Goal: Transaction & Acquisition: Book appointment/travel/reservation

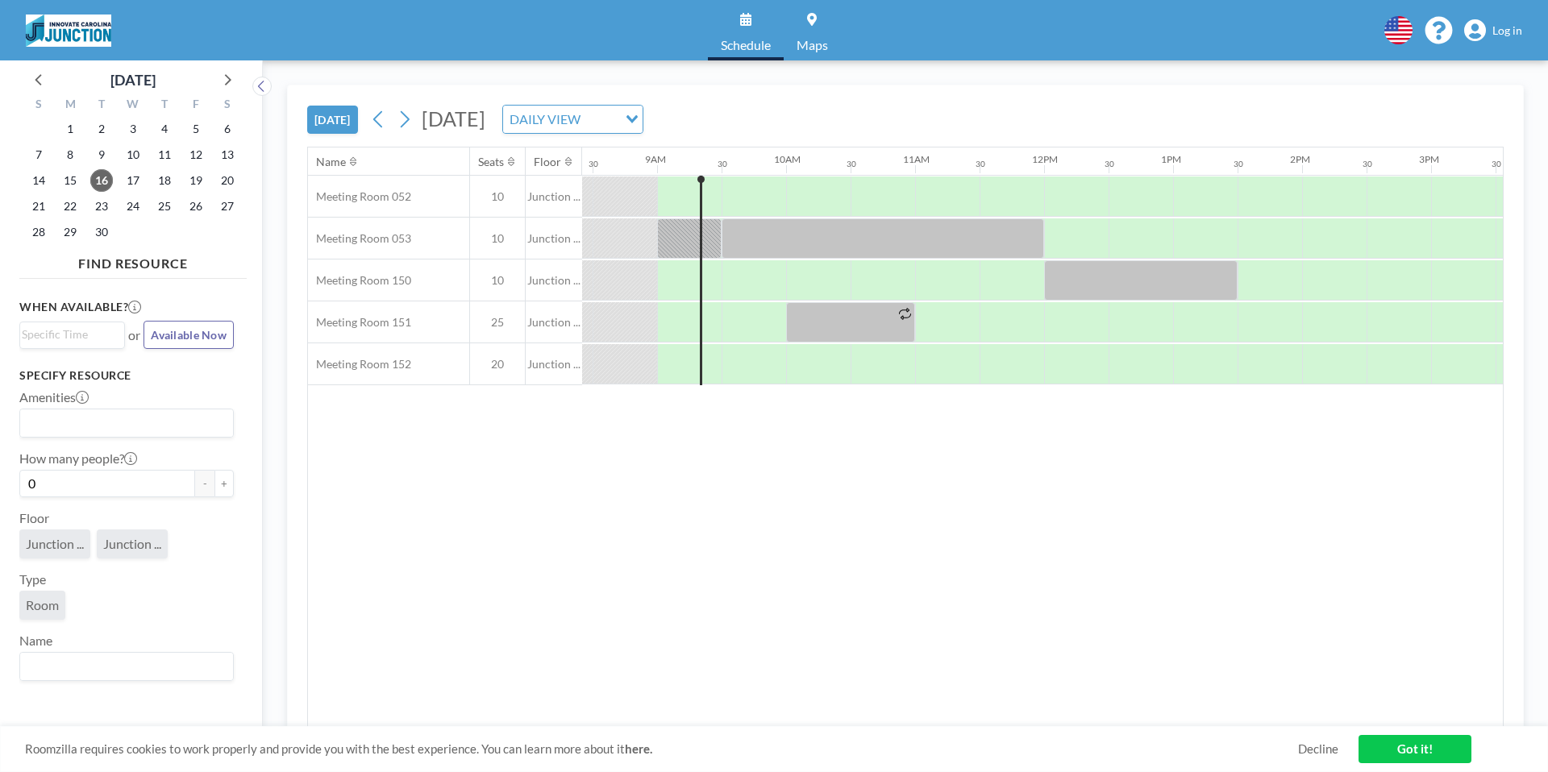
scroll to position [0, 1097]
click at [1500, 27] on span "Log in" at bounding box center [1507, 30] width 30 height 15
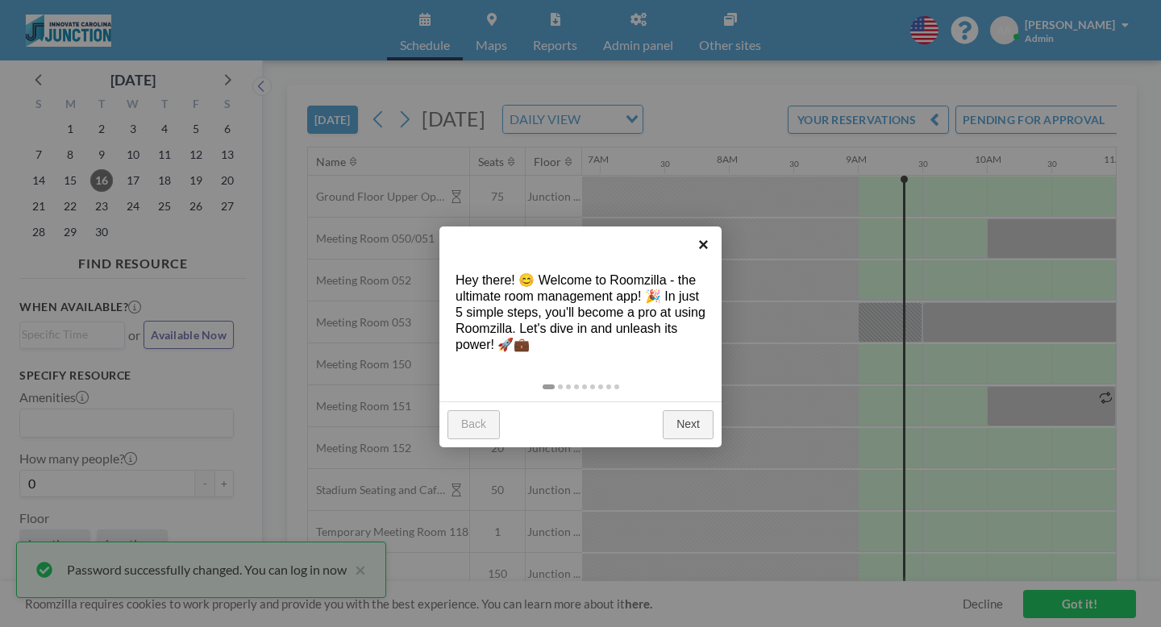
scroll to position [0, 891]
click at [707, 248] on link "×" at bounding box center [703, 245] width 36 height 36
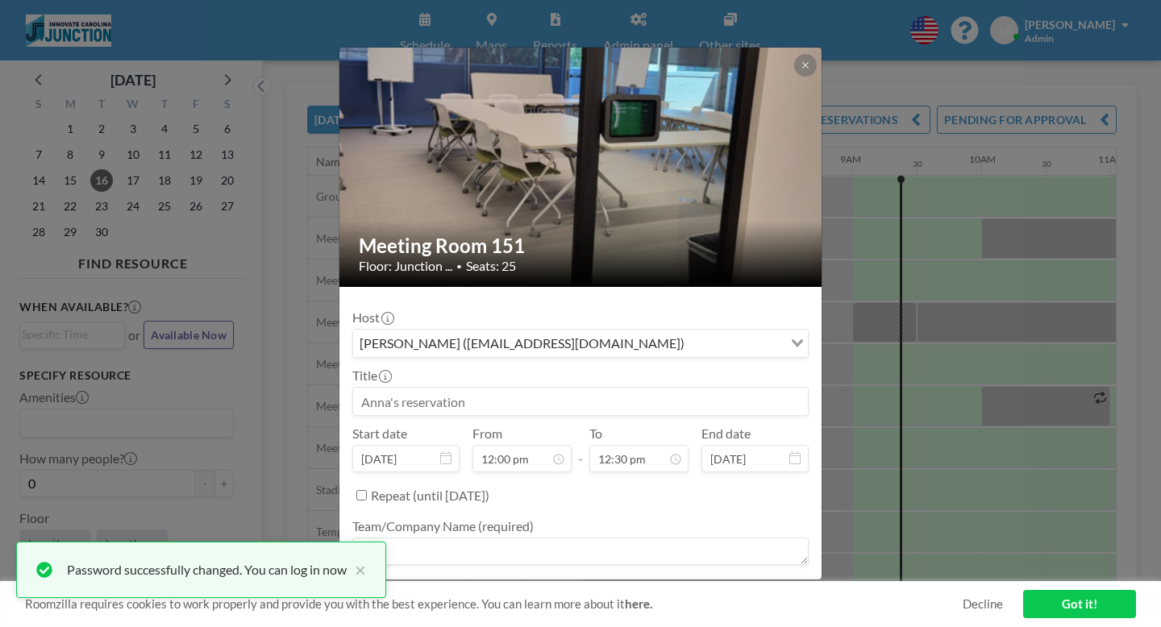
click at [727, 333] on input "Search for option" at bounding box center [735, 343] width 92 height 21
click at [792, 339] on icon "Search for option" at bounding box center [797, 343] width 11 height 8
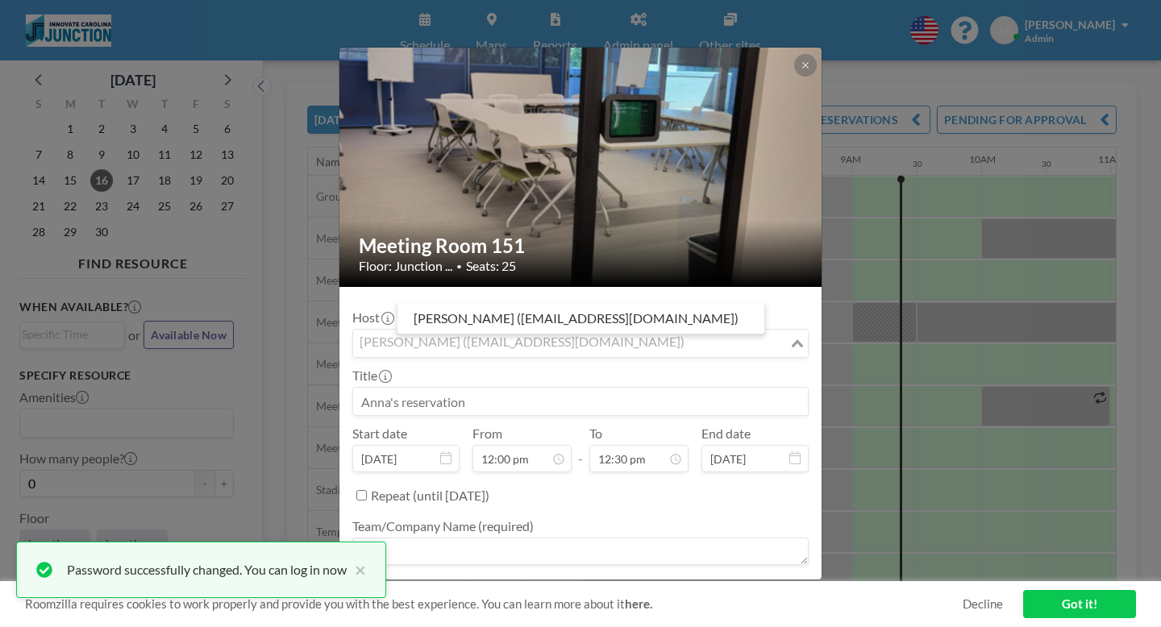
click at [716, 310] on div "Host Anna Routh (aerouth@unc.edu) Loading..." at bounding box center [580, 334] width 456 height 48
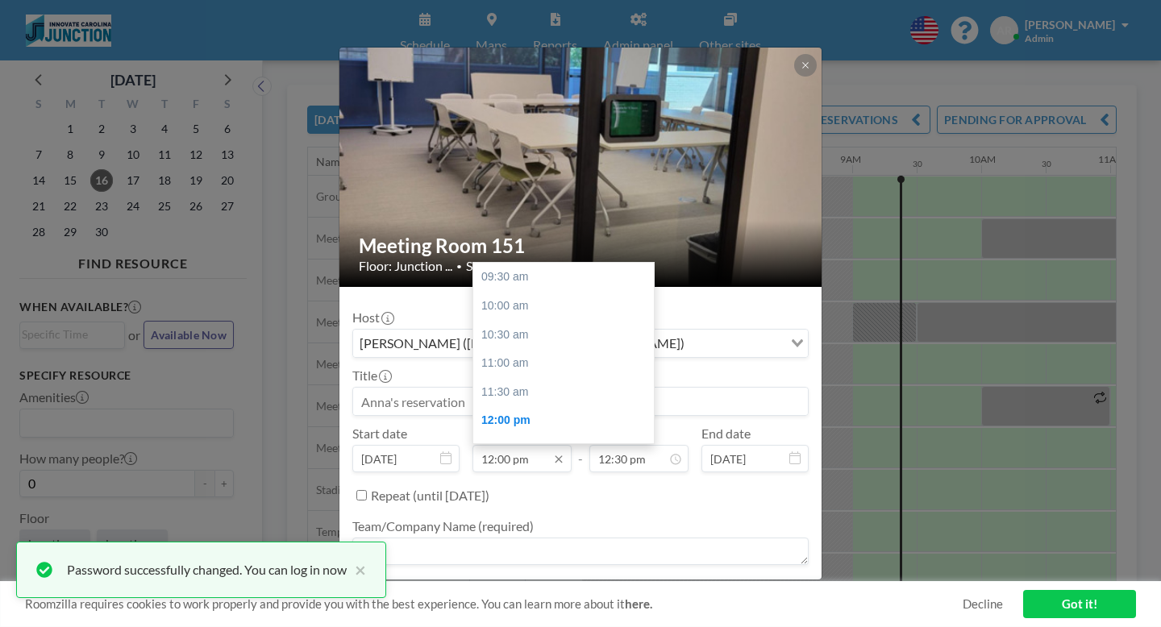
scroll to position [643, 0]
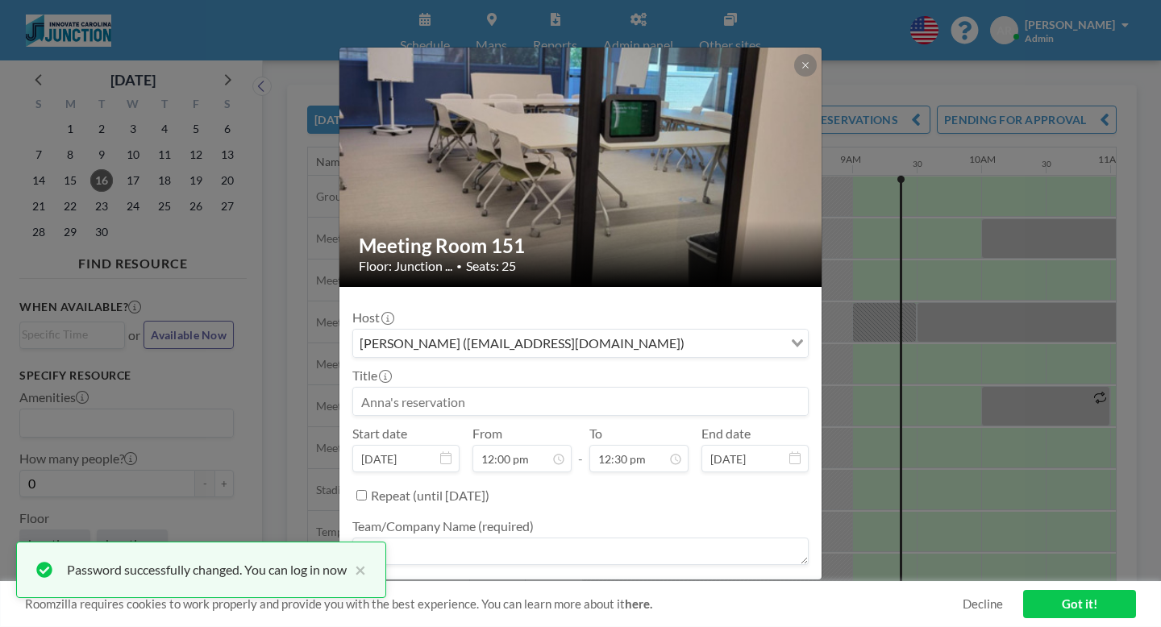
click at [712, 300] on div "Host Anna Routh (aerouth@unc.edu) Loading... Title Start date Sep 16, 2025 From…" at bounding box center [580, 464] width 456 height 328
click at [585, 538] on div at bounding box center [580, 553] width 456 height 31
click at [801, 62] on icon at bounding box center [806, 65] width 10 height 10
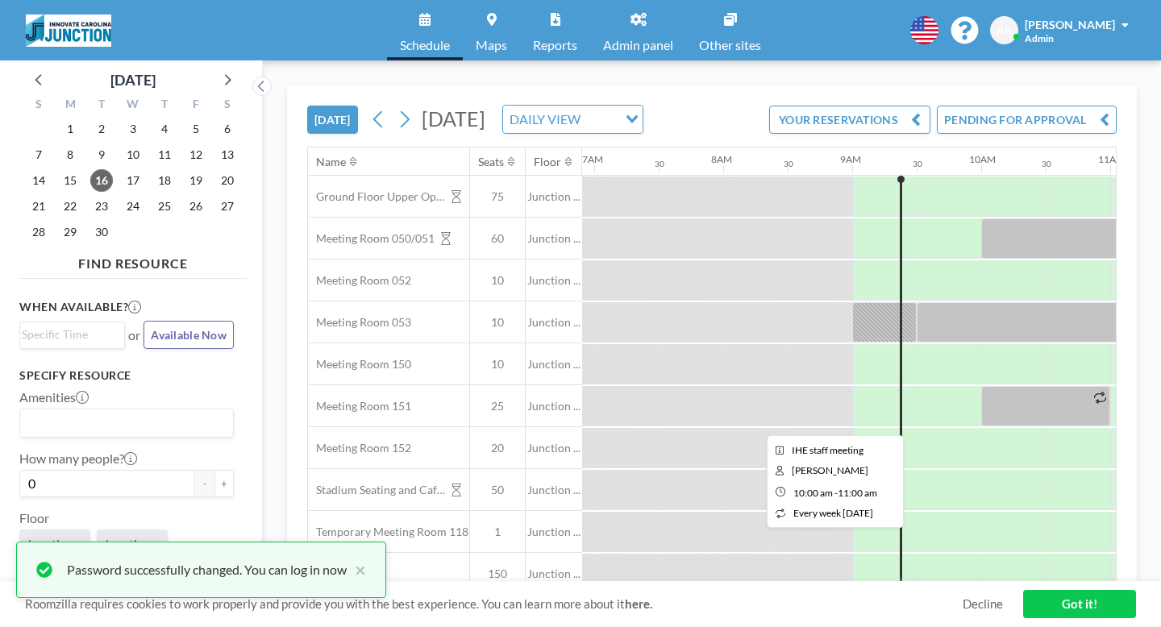
click at [981, 386] on div at bounding box center [1045, 406] width 129 height 40
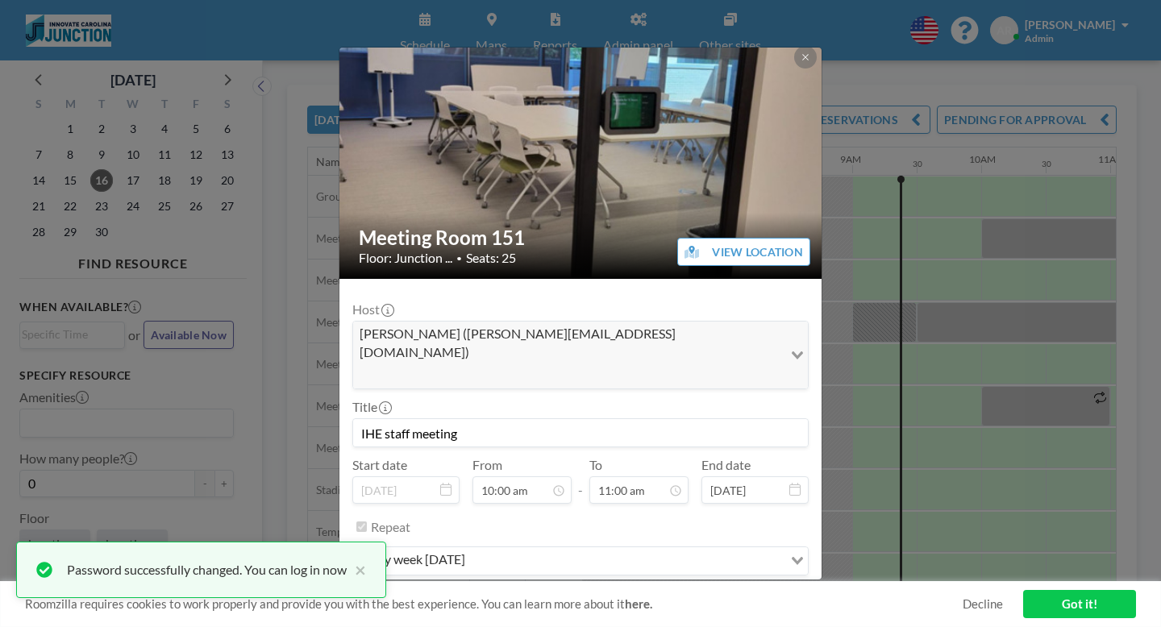
scroll to position [0, 0]
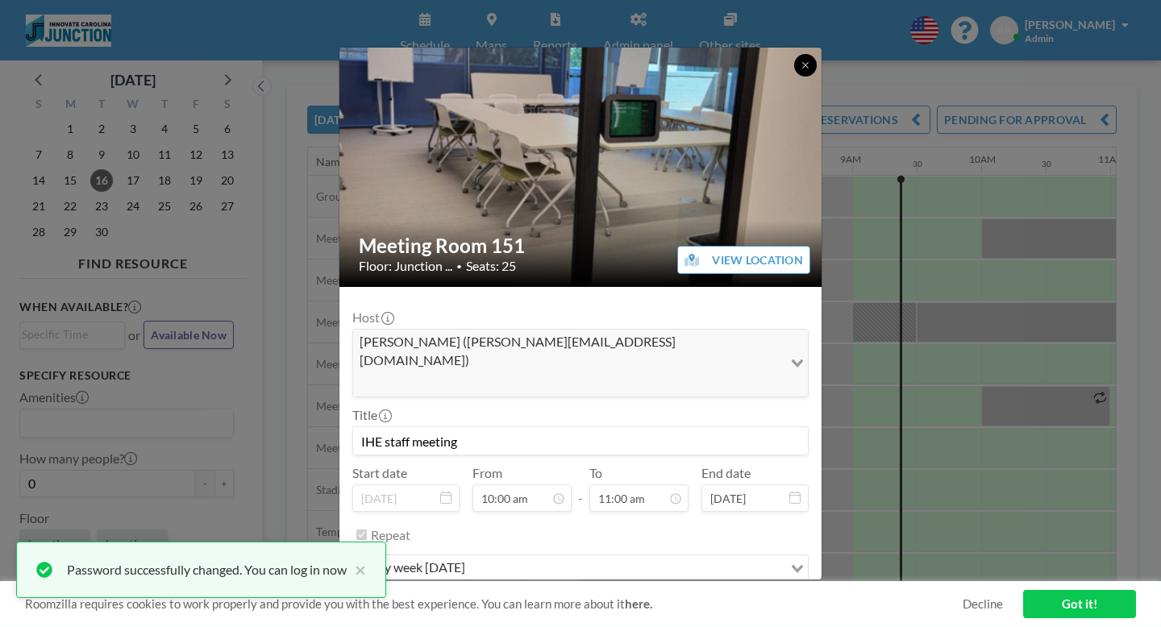
click at [794, 56] on button at bounding box center [805, 65] width 23 height 23
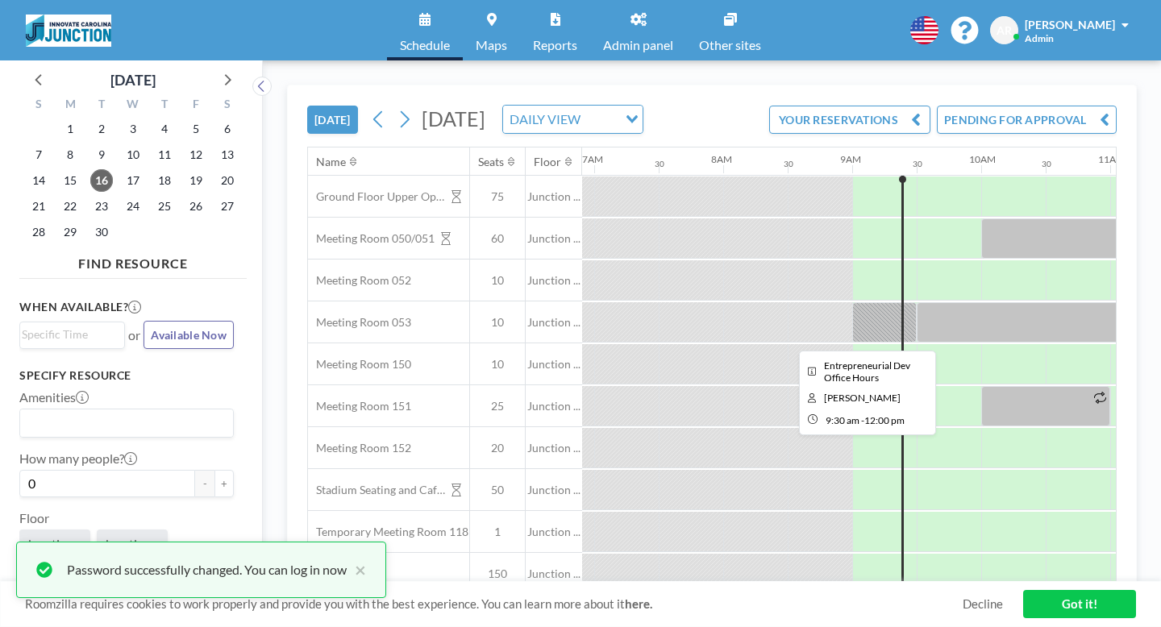
click at [917, 302] on div at bounding box center [1078, 322] width 323 height 40
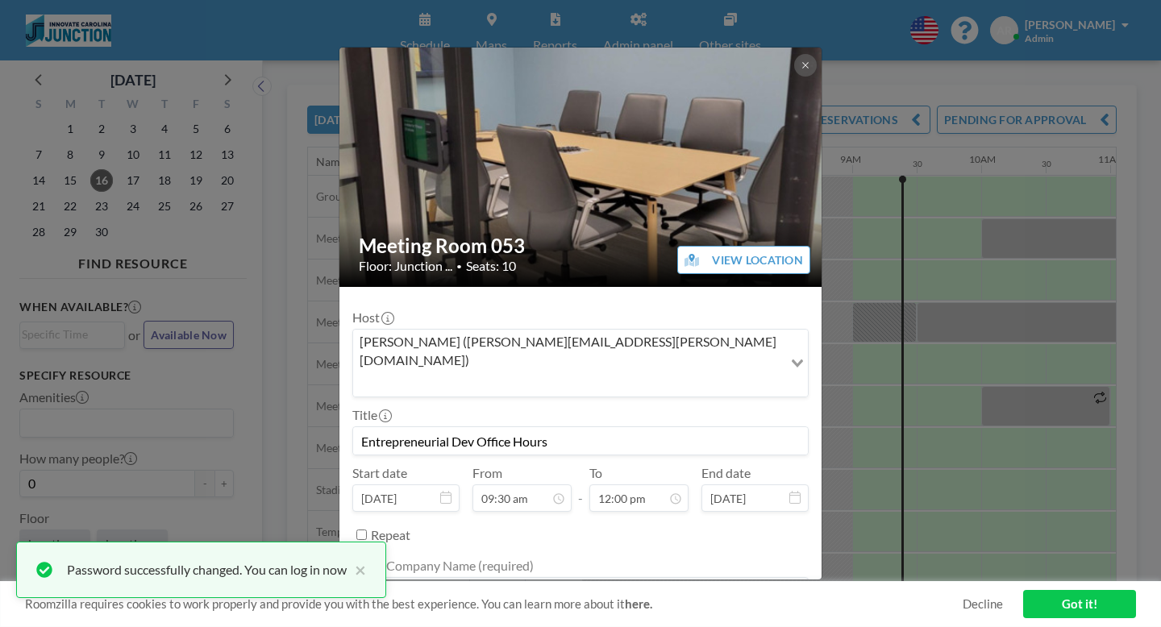
drag, startPoint x: 567, startPoint y: 342, endPoint x: 395, endPoint y: 345, distance: 171.8
click at [395, 427] on div "Entrepreneurial Dev Office Hours" at bounding box center [580, 441] width 456 height 29
click at [794, 63] on button at bounding box center [805, 65] width 23 height 23
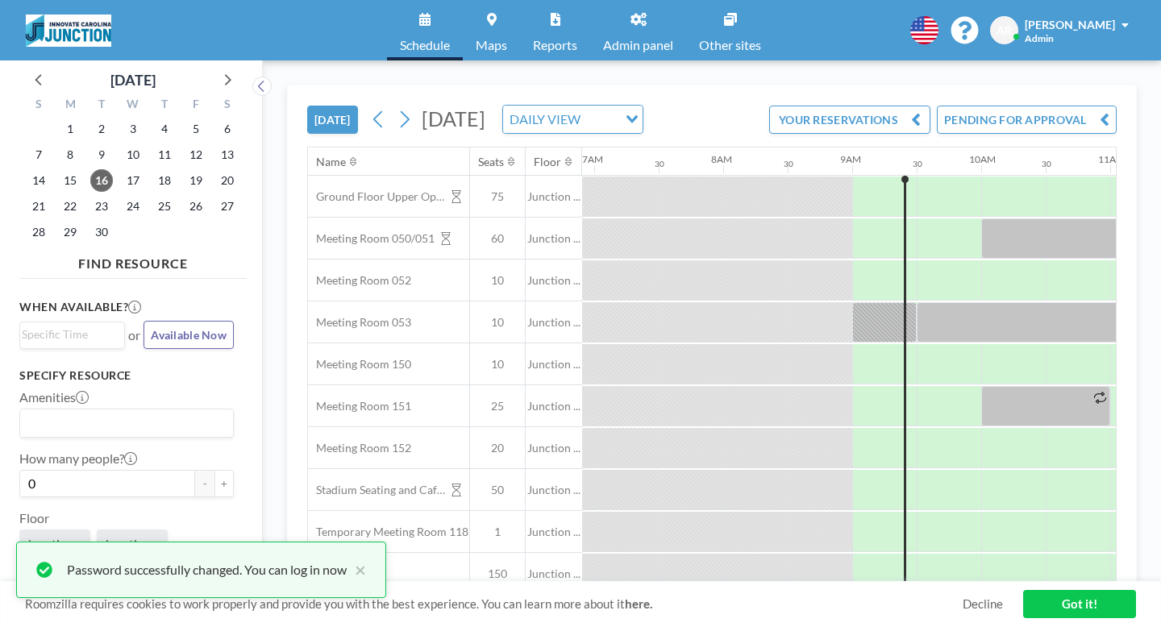
click at [981, 219] on div at bounding box center [1174, 239] width 387 height 40
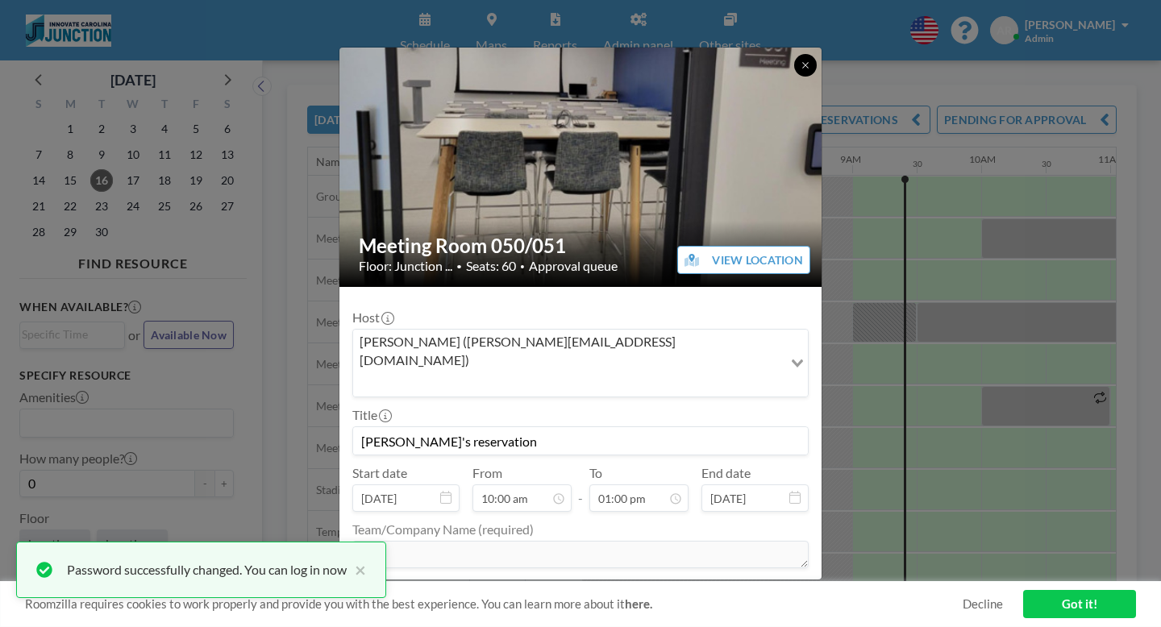
click at [794, 77] on button at bounding box center [805, 65] width 23 height 23
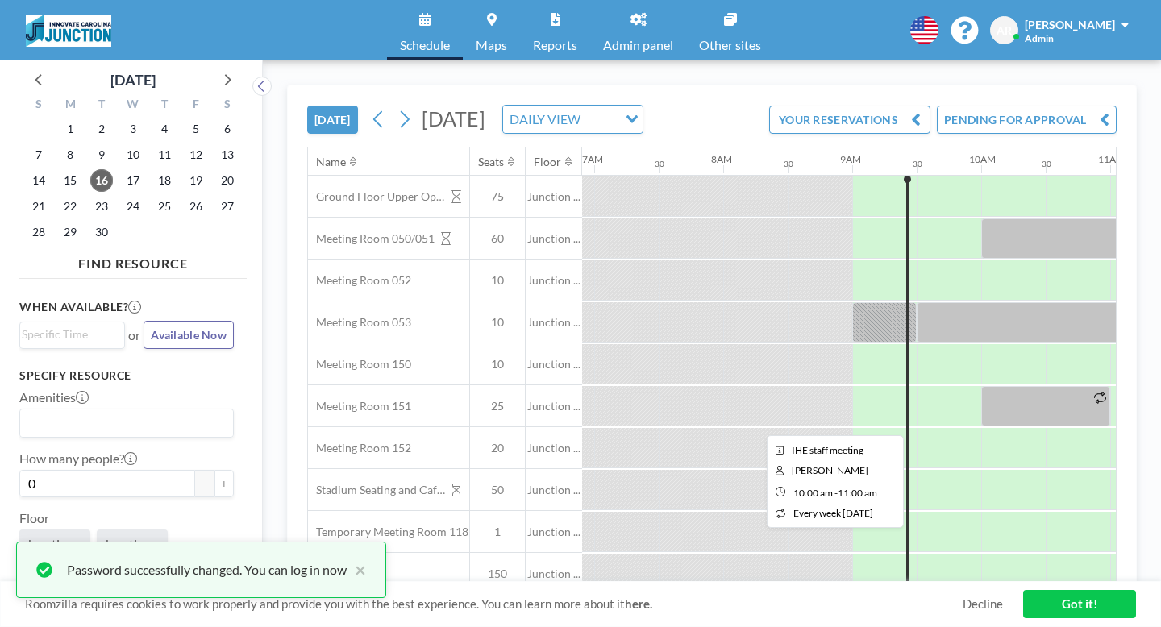
click at [981, 386] on div at bounding box center [1045, 406] width 129 height 40
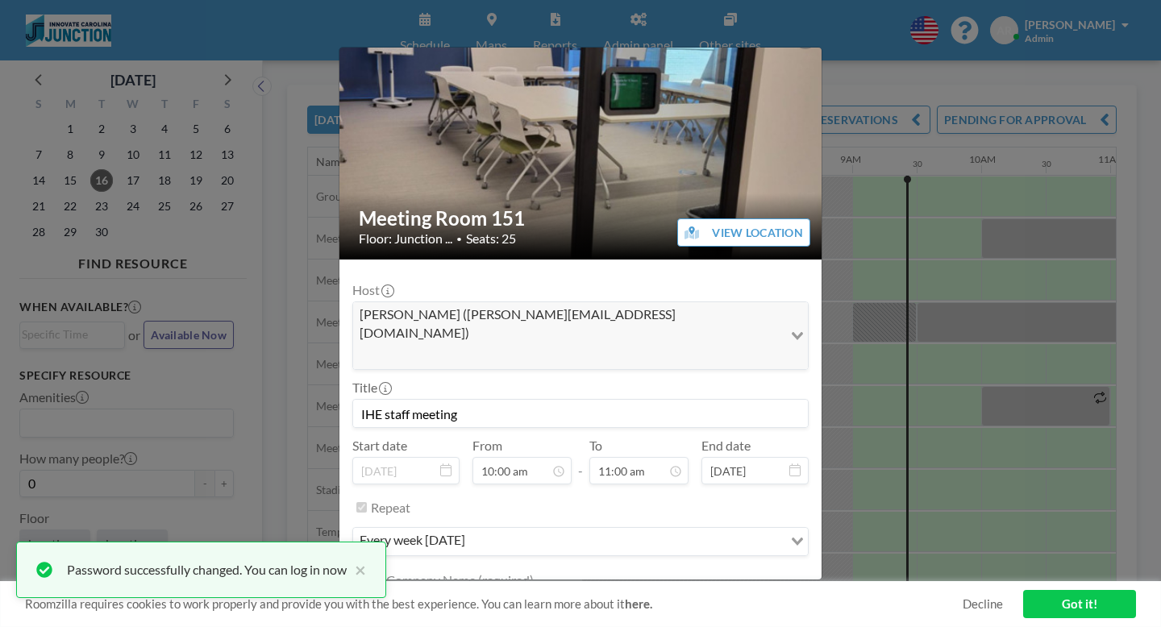
scroll to position [31, 0]
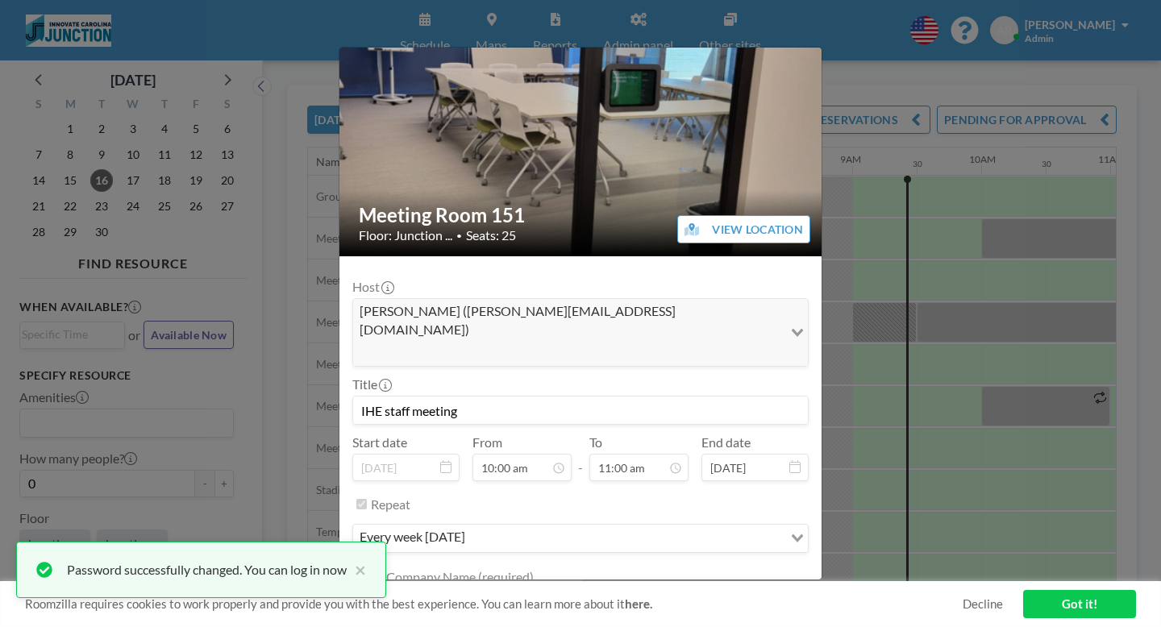
drag, startPoint x: 500, startPoint y: 302, endPoint x: 369, endPoint y: 304, distance: 130.6
click at [369, 304] on div "Meeting Room 151 Floor: Junction ... • Seats: 25 VIEW LOCATION Host Cynthia Rei…" at bounding box center [580, 313] width 1161 height 627
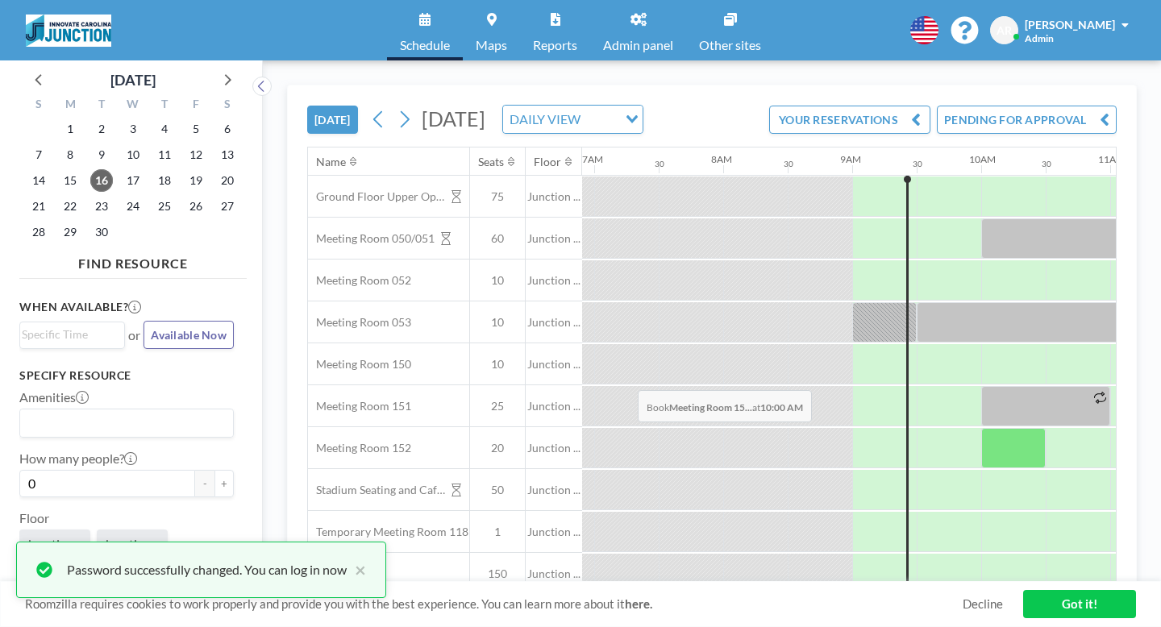
click at [981, 428] on div at bounding box center [1013, 448] width 65 height 40
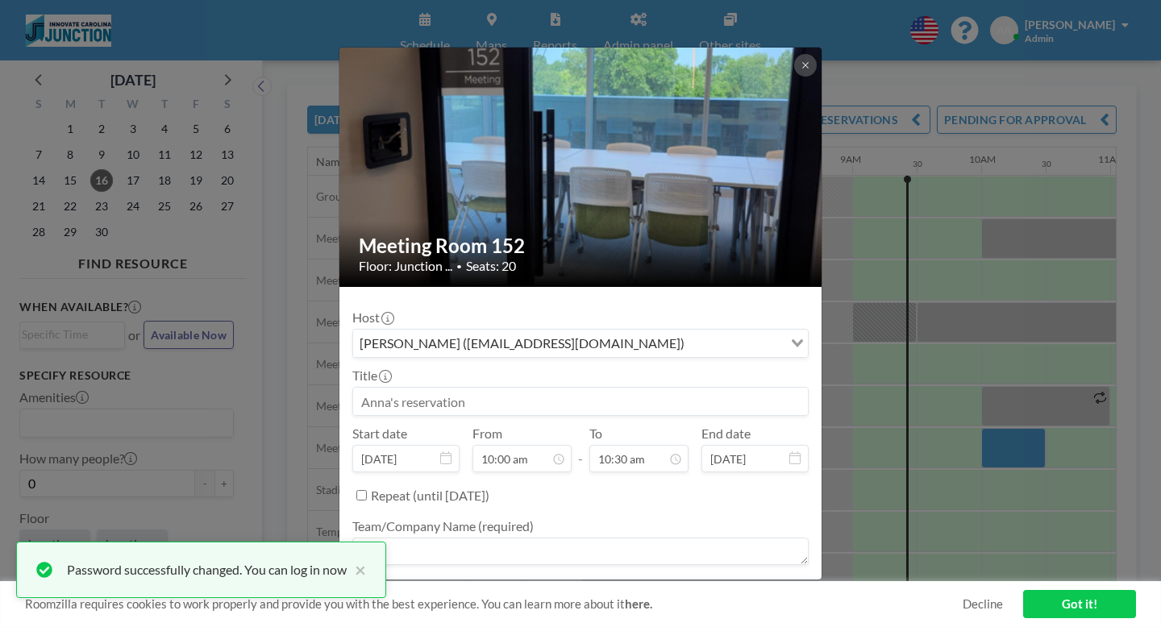
click at [794, 57] on button at bounding box center [805, 65] width 23 height 23
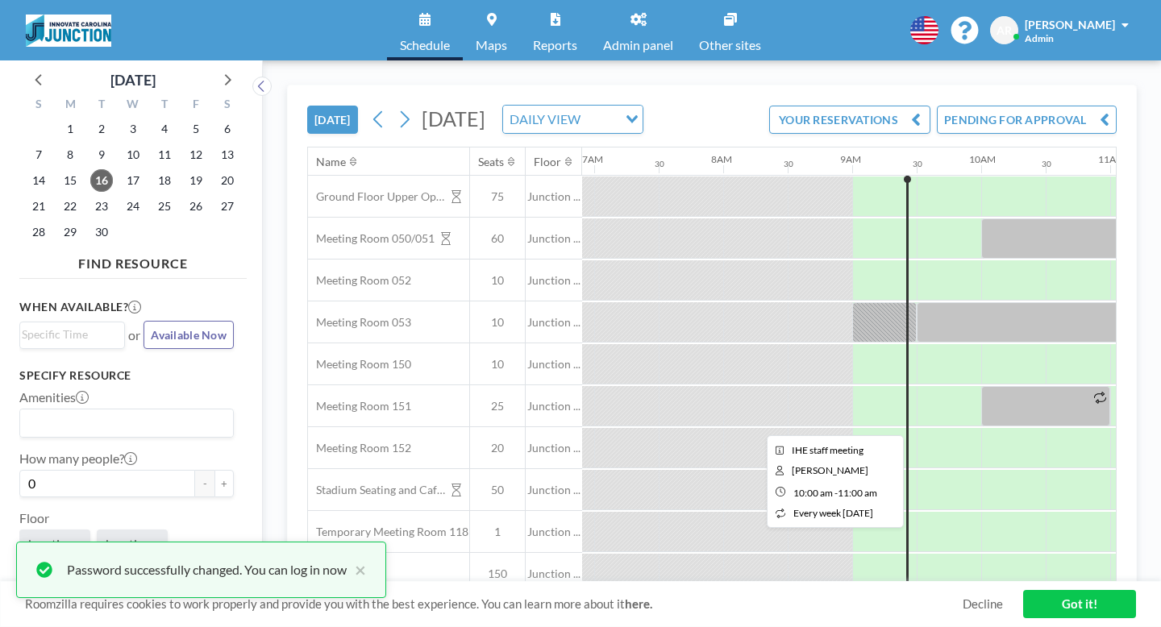
click at [981, 386] on div at bounding box center [1045, 406] width 129 height 40
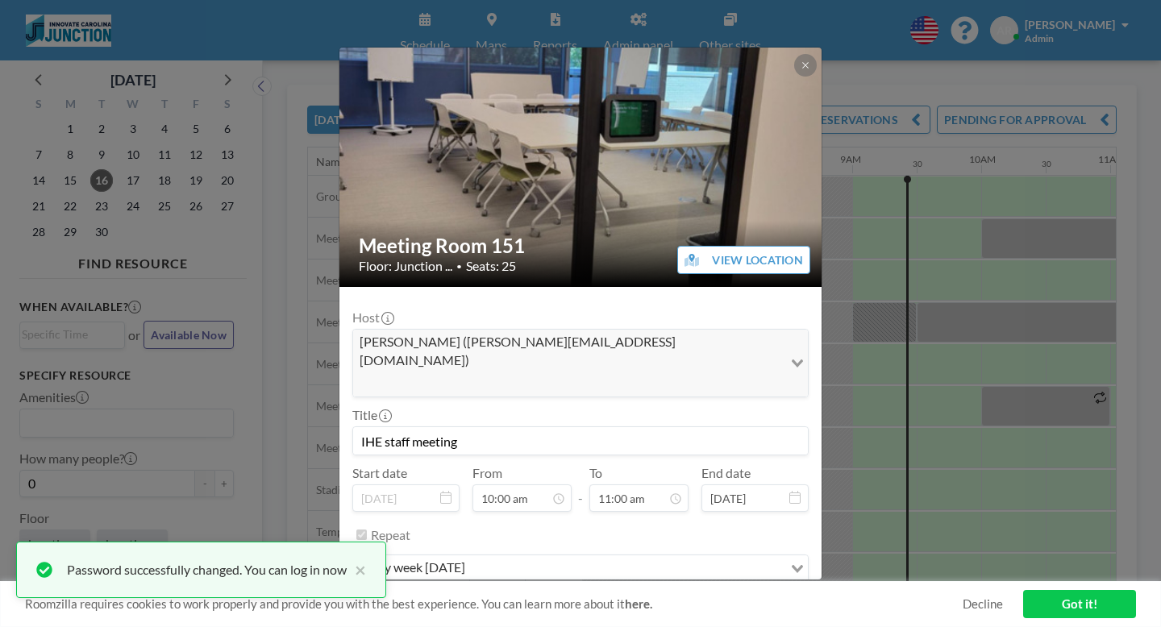
drag, startPoint x: 508, startPoint y: 340, endPoint x: 399, endPoint y: 339, distance: 108.9
click at [399, 427] on input "IHE staff meeting" at bounding box center [580, 440] width 455 height 27
click at [794, 54] on button at bounding box center [805, 65] width 23 height 23
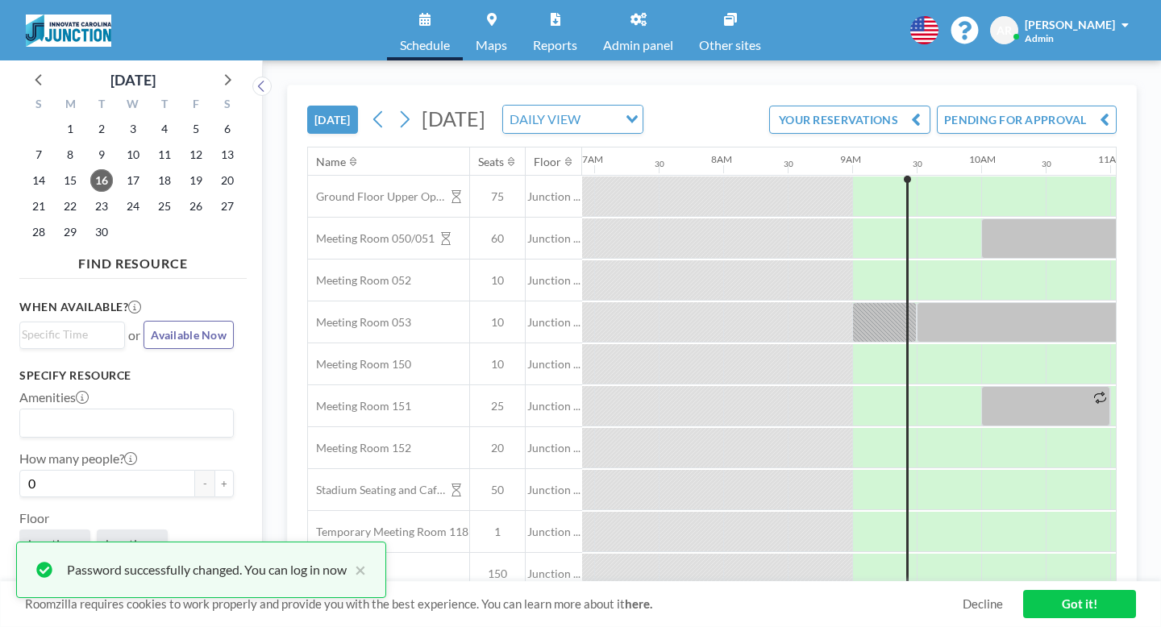
click at [981, 386] on div at bounding box center [1045, 406] width 129 height 40
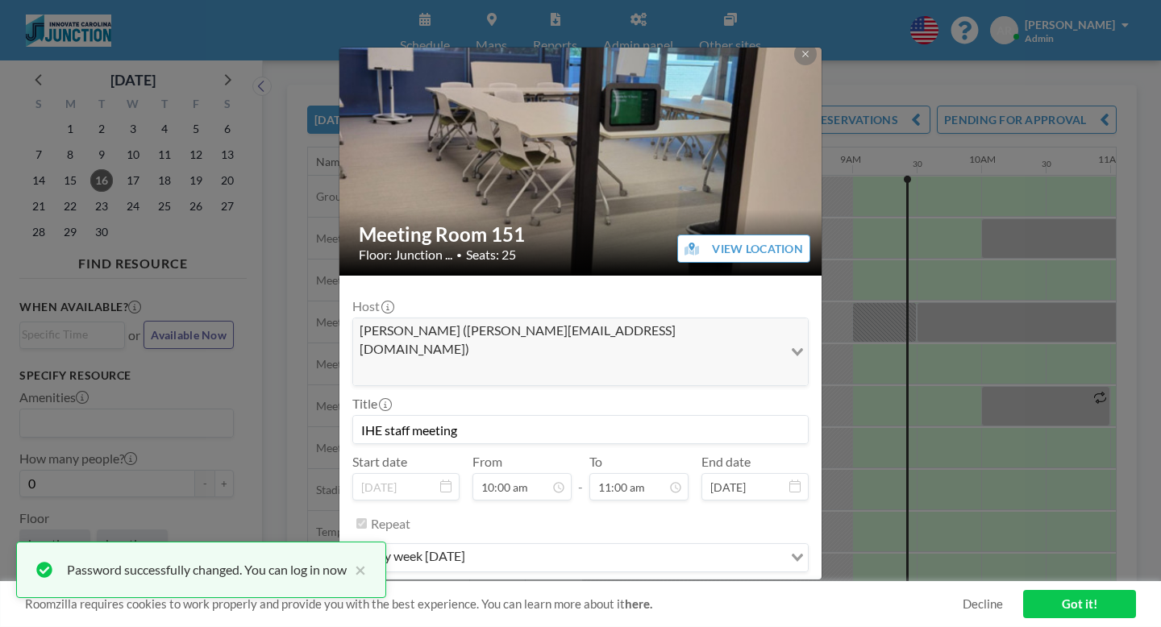
scroll to position [0, 0]
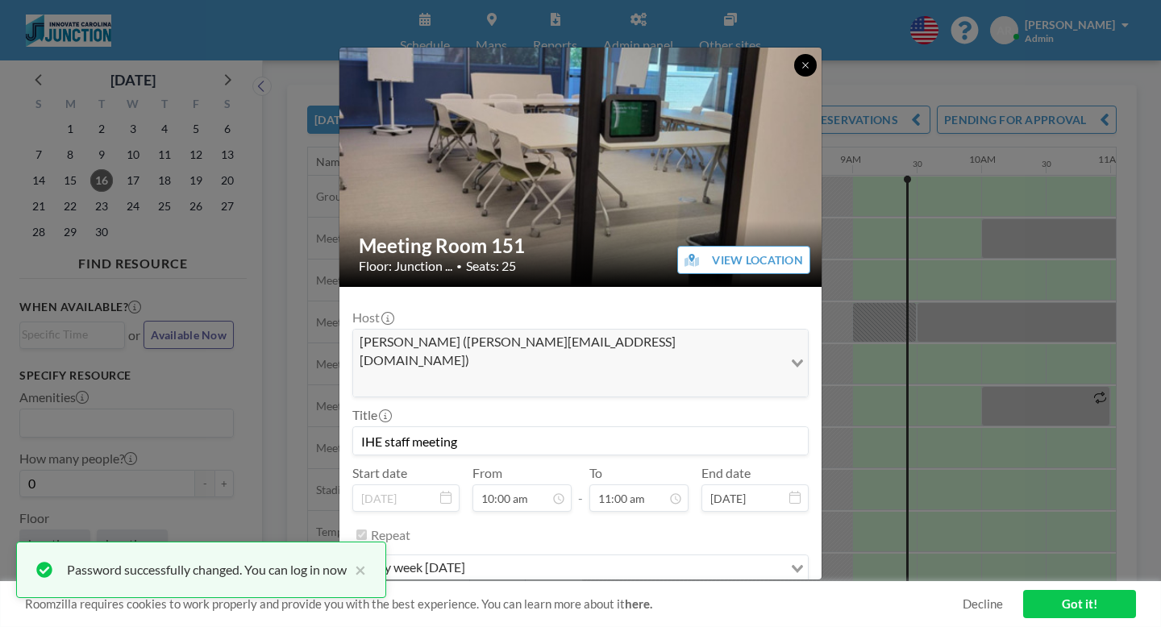
click at [801, 60] on icon at bounding box center [806, 65] width 10 height 10
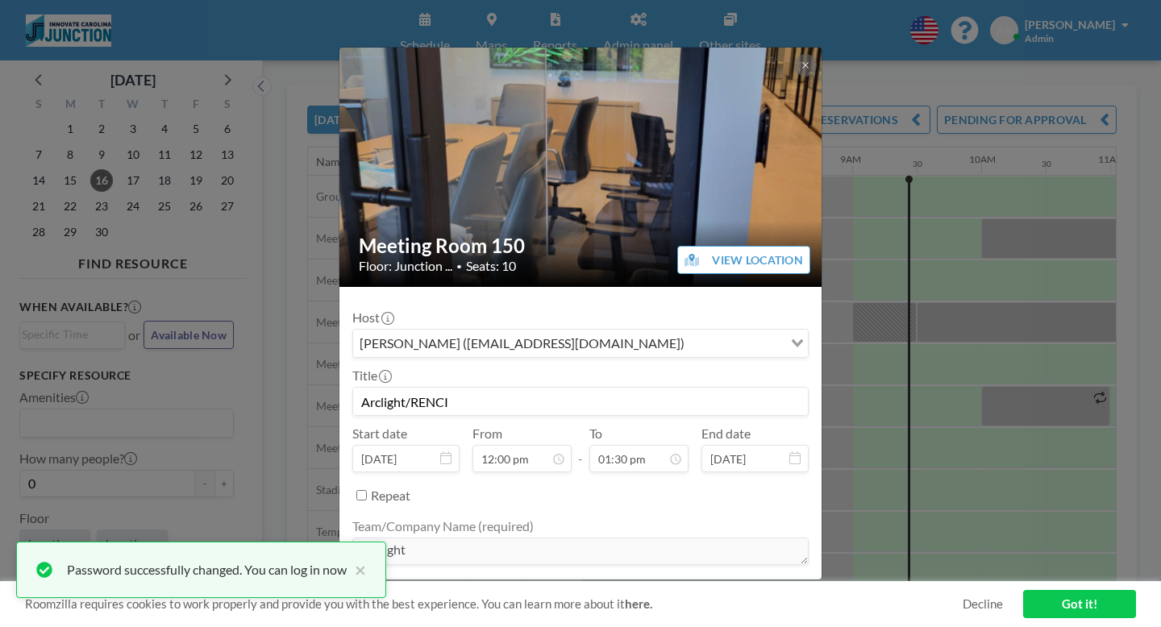
drag, startPoint x: 486, startPoint y: 340, endPoint x: 393, endPoint y: 339, distance: 92.7
click at [393, 339] on form "Host Evan Johnson (evanej@live.unc.edu) Loading... Title Arclight/RENCI Start d…" at bounding box center [580, 484] width 482 height 395
click at [801, 62] on icon at bounding box center [806, 65] width 10 height 10
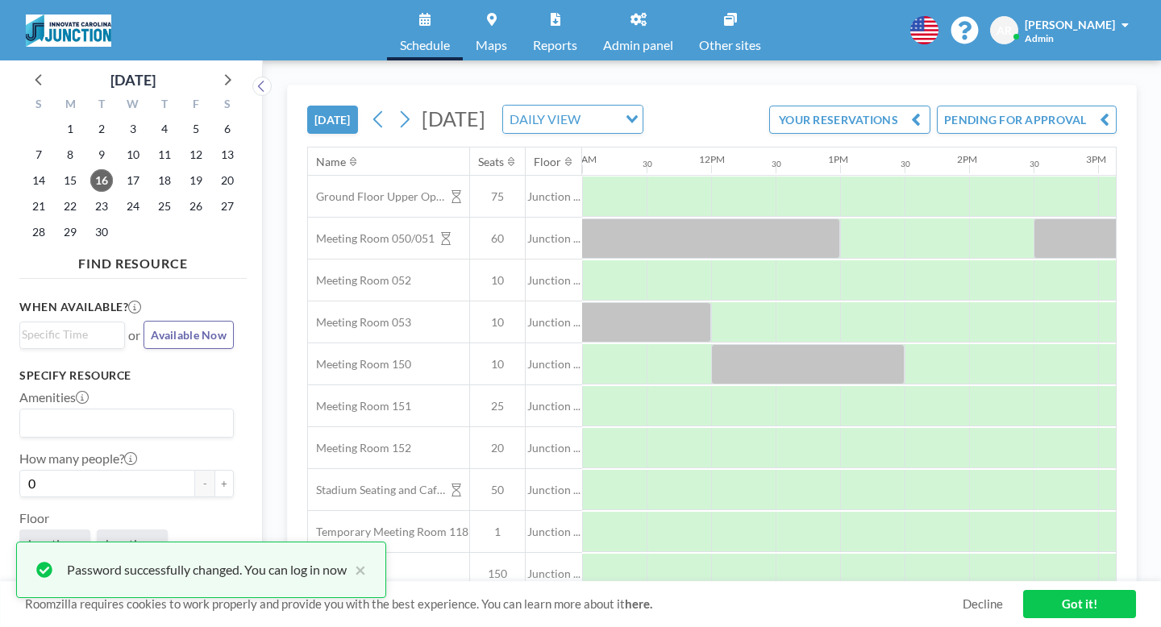
scroll to position [0, 1420]
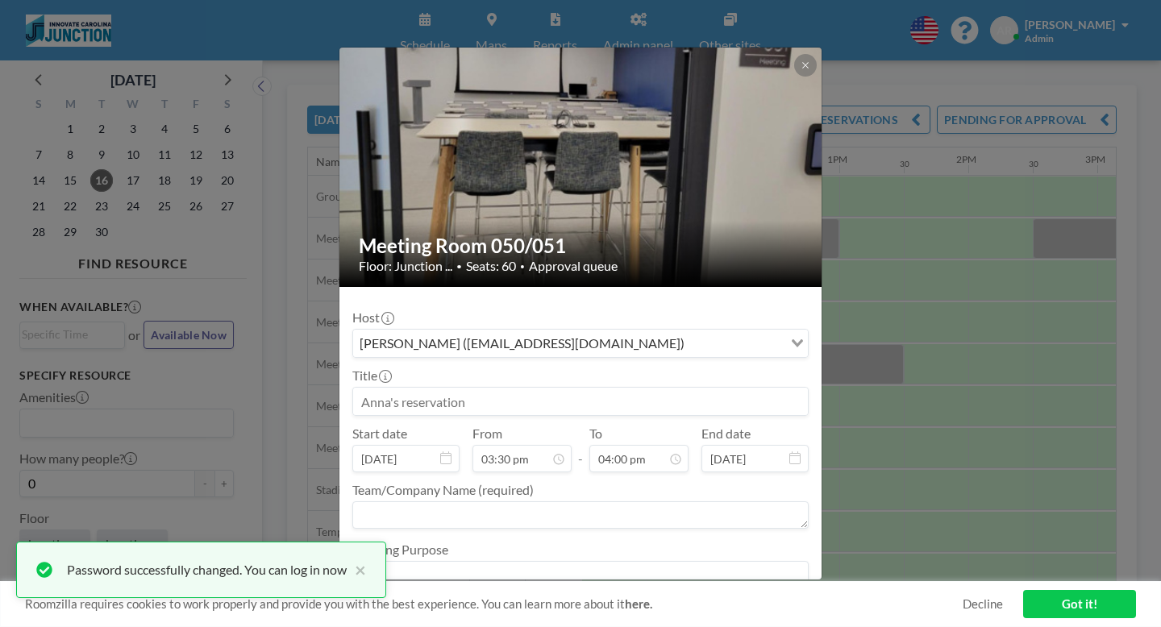
click at [713, 192] on img at bounding box center [581, 168] width 484 height 243
click at [794, 72] on button at bounding box center [805, 65] width 23 height 23
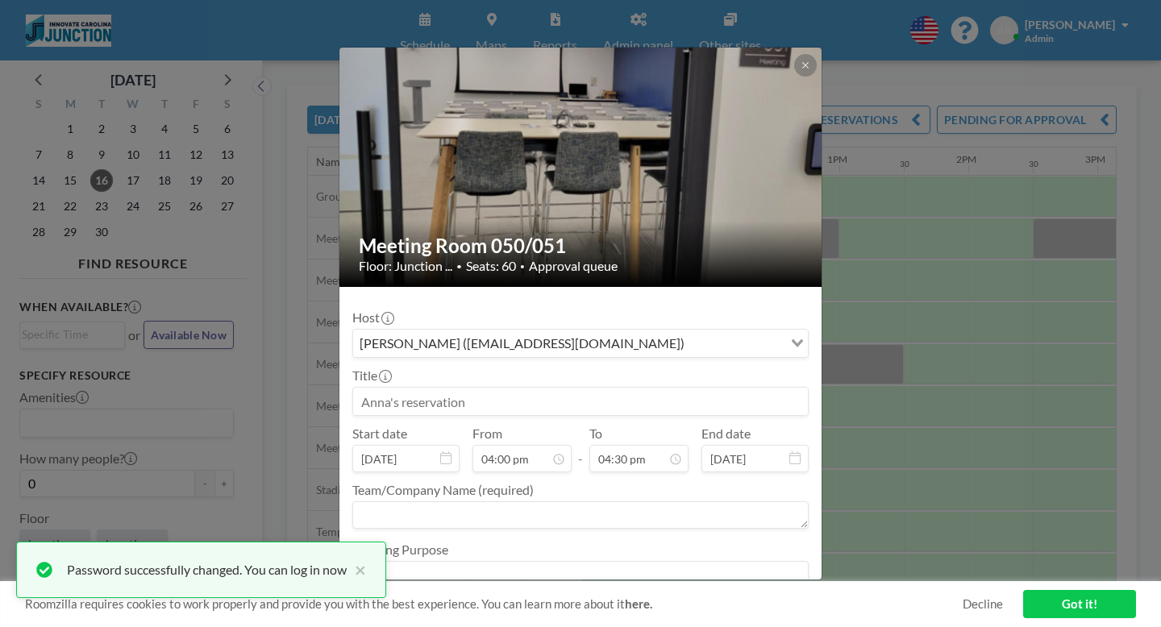
click at [794, 73] on button at bounding box center [805, 65] width 23 height 23
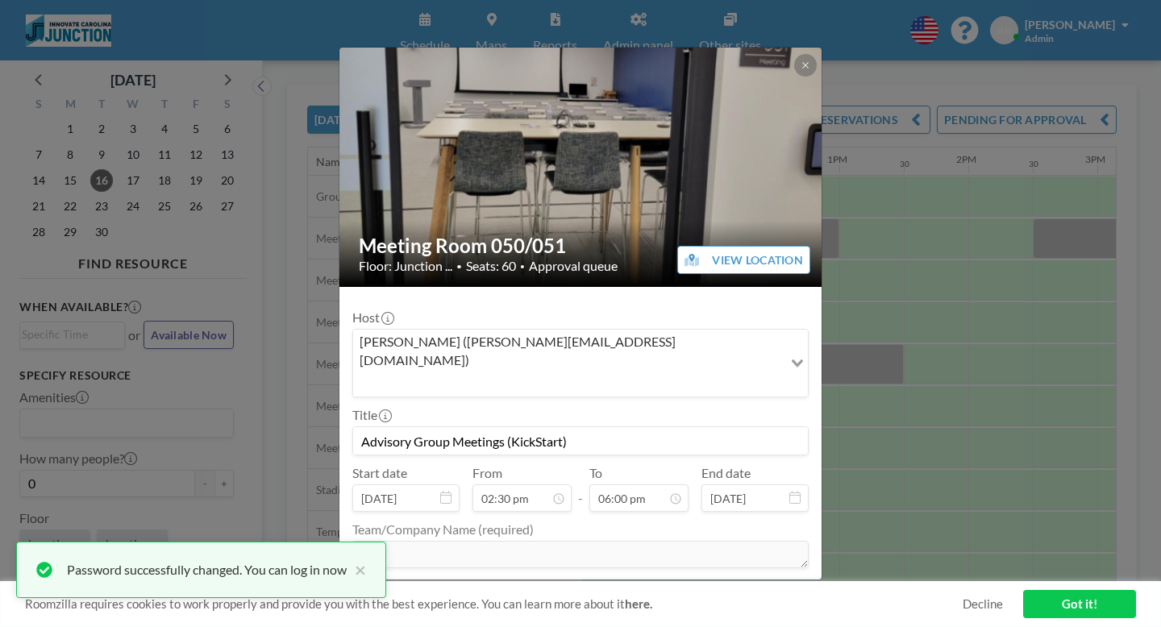
drag, startPoint x: 578, startPoint y: 356, endPoint x: 385, endPoint y: 355, distance: 193.5
click at [385, 355] on form "Host Rachel Mintel (rachel.mintel@unc.edu) Loading... Title Advisory Group Meet…" at bounding box center [580, 486] width 482 height 398
click at [794, 77] on button at bounding box center [805, 65] width 23 height 23
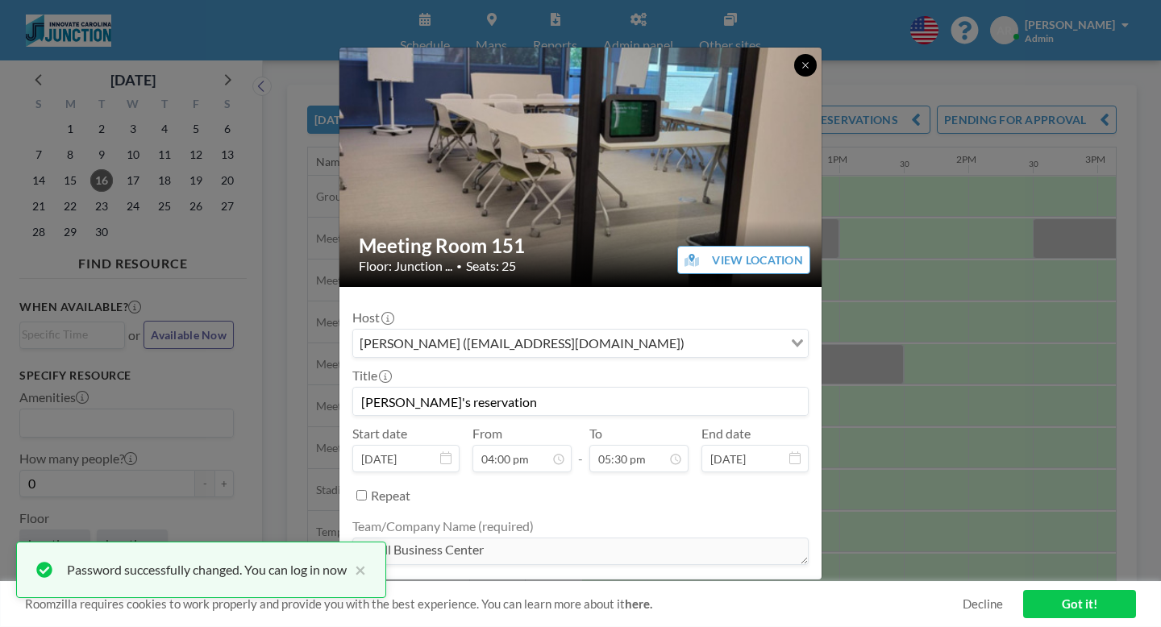
click at [794, 65] on button at bounding box center [805, 65] width 23 height 23
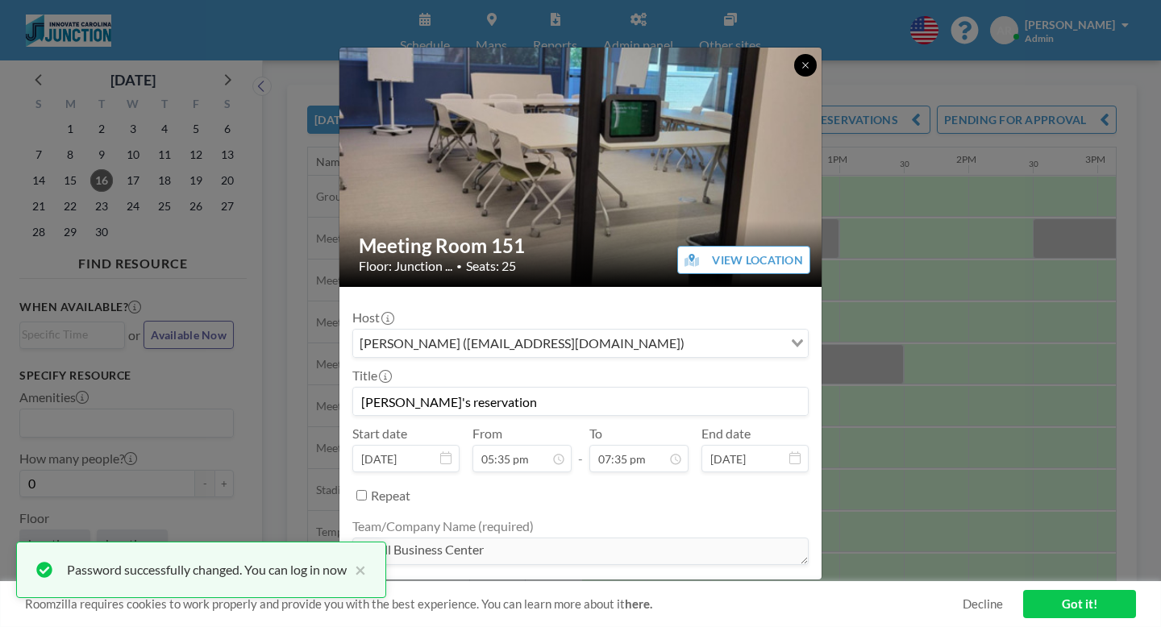
click at [794, 65] on button at bounding box center [805, 65] width 23 height 23
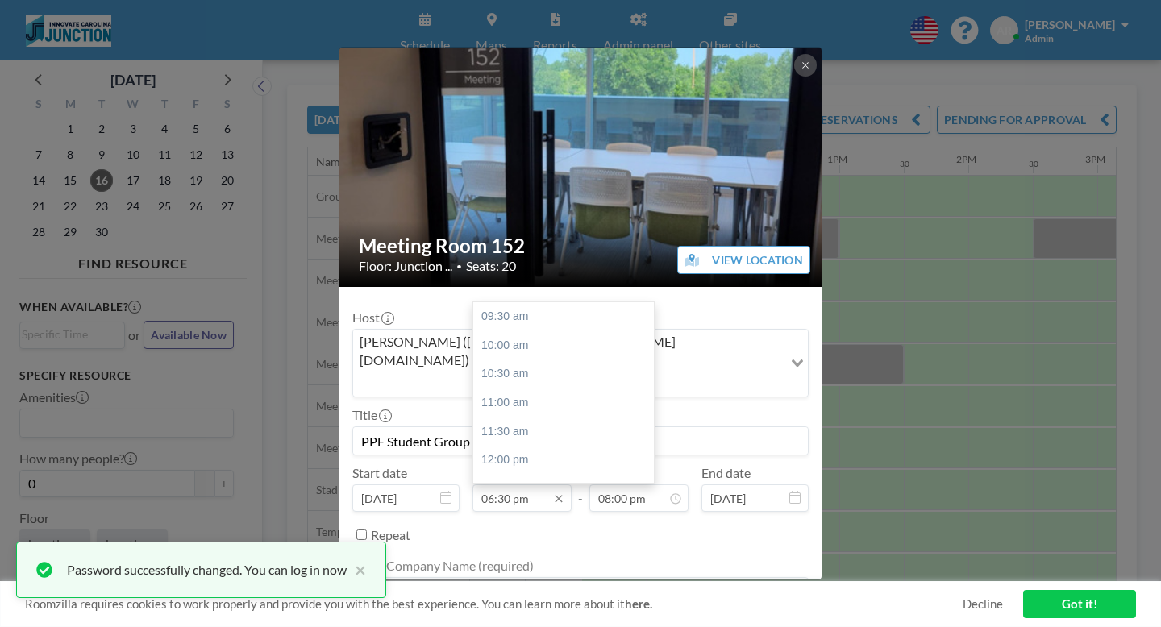
scroll to position [464, 0]
drag, startPoint x: 506, startPoint y: 346, endPoint x: 377, endPoint y: 341, distance: 128.3
click at [377, 341] on div "Meeting Room 152 Floor: Junction ... • Seats: 20 VIEW LOCATION Host Anise Robin…" at bounding box center [580, 313] width 1161 height 627
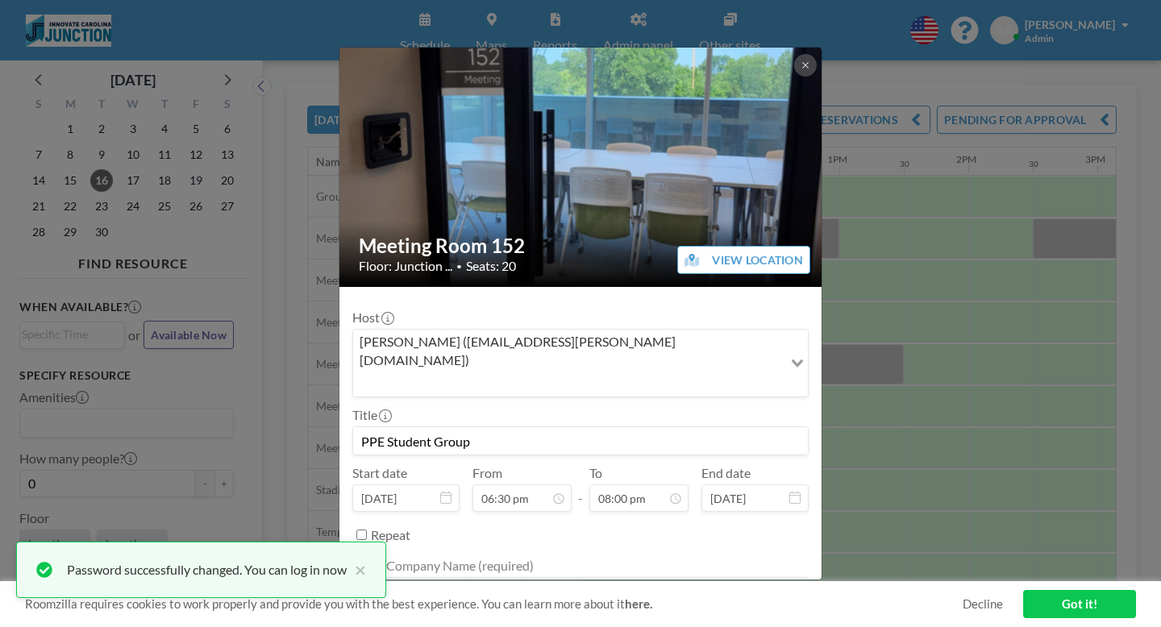
drag, startPoint x: 496, startPoint y: 335, endPoint x: 389, endPoint y: 334, distance: 106.4
click at [389, 334] on form "Host Anise Robinson (anise.robinson@innovate.unc.edu) Loading... Title PPE Stud…" at bounding box center [580, 504] width 482 height 435
click at [794, 65] on button at bounding box center [805, 65] width 23 height 23
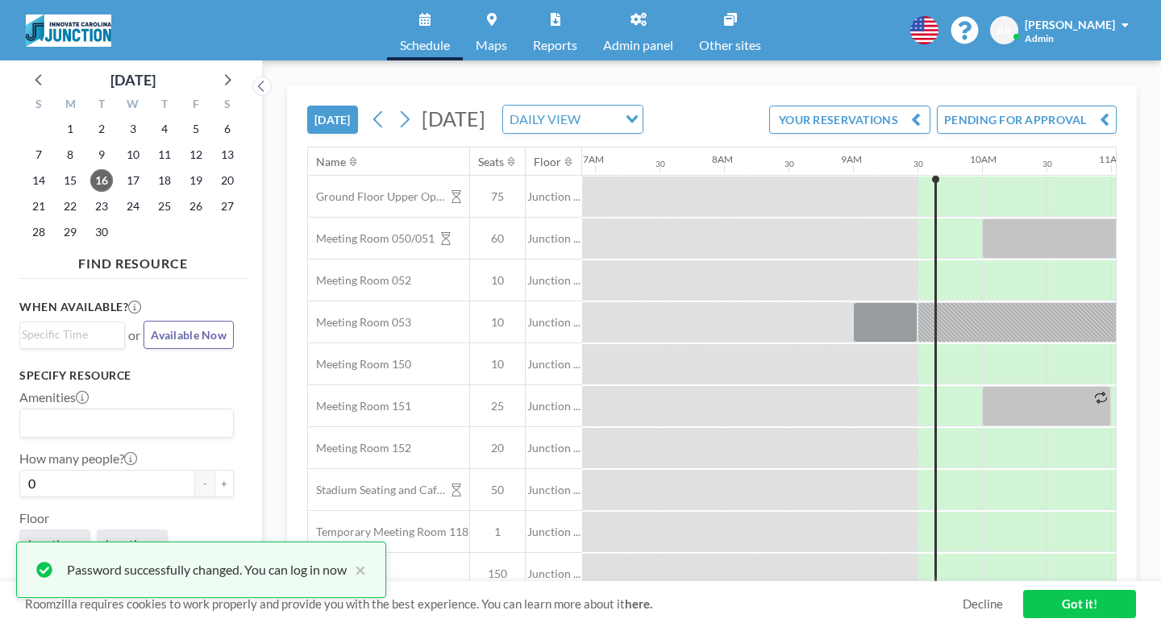
scroll to position [0, 891]
